Goal: Transaction & Acquisition: Purchase product/service

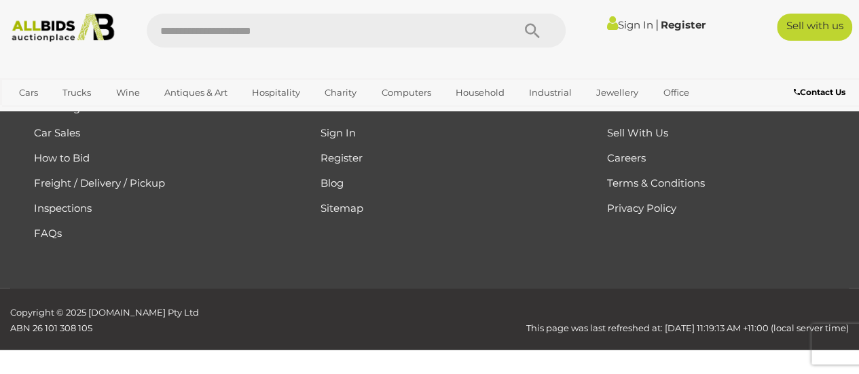
scroll to position [185, 0]
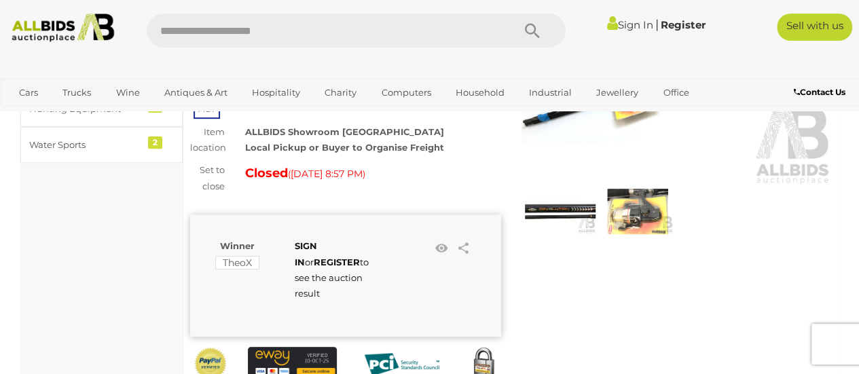
click at [642, 218] on img at bounding box center [637, 211] width 71 height 45
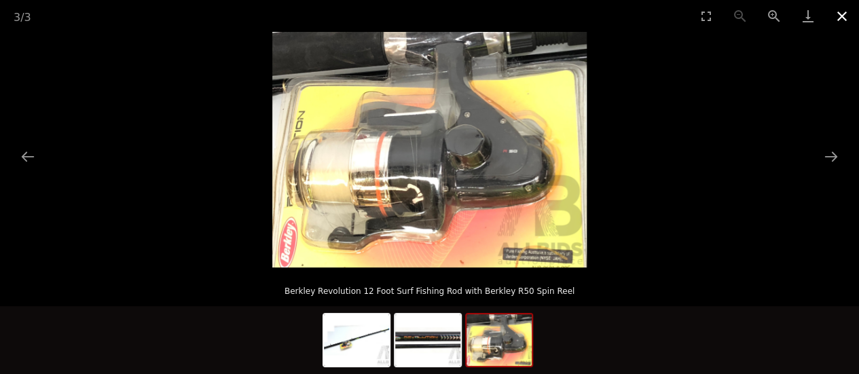
click at [840, 17] on button "Close gallery" at bounding box center [842, 16] width 34 height 32
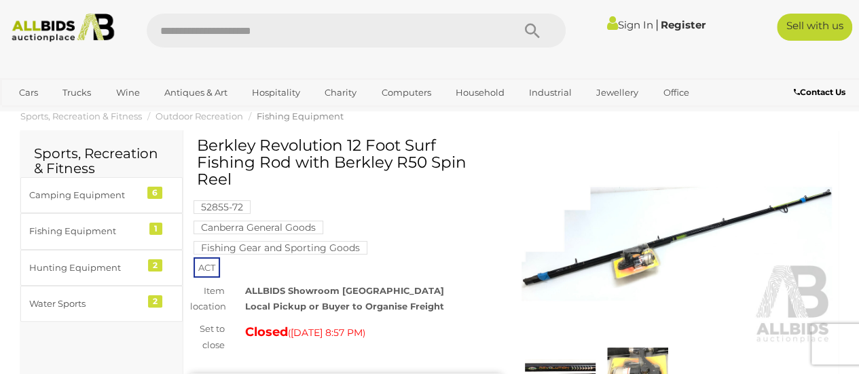
scroll to position [7, 0]
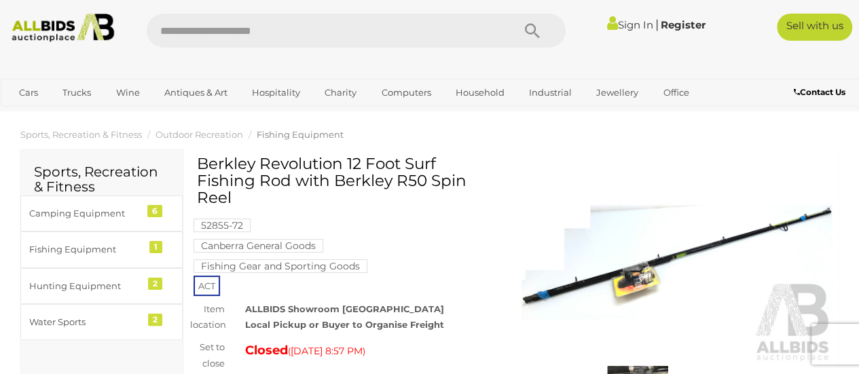
click at [635, 276] on img at bounding box center [676, 262] width 311 height 200
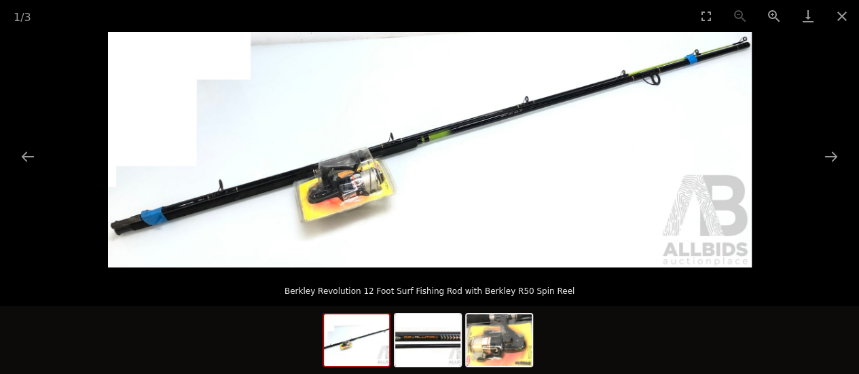
click at [603, 341] on div at bounding box center [429, 340] width 859 height 68
